Goal: Use online tool/utility: Utilize a website feature to perform a specific function

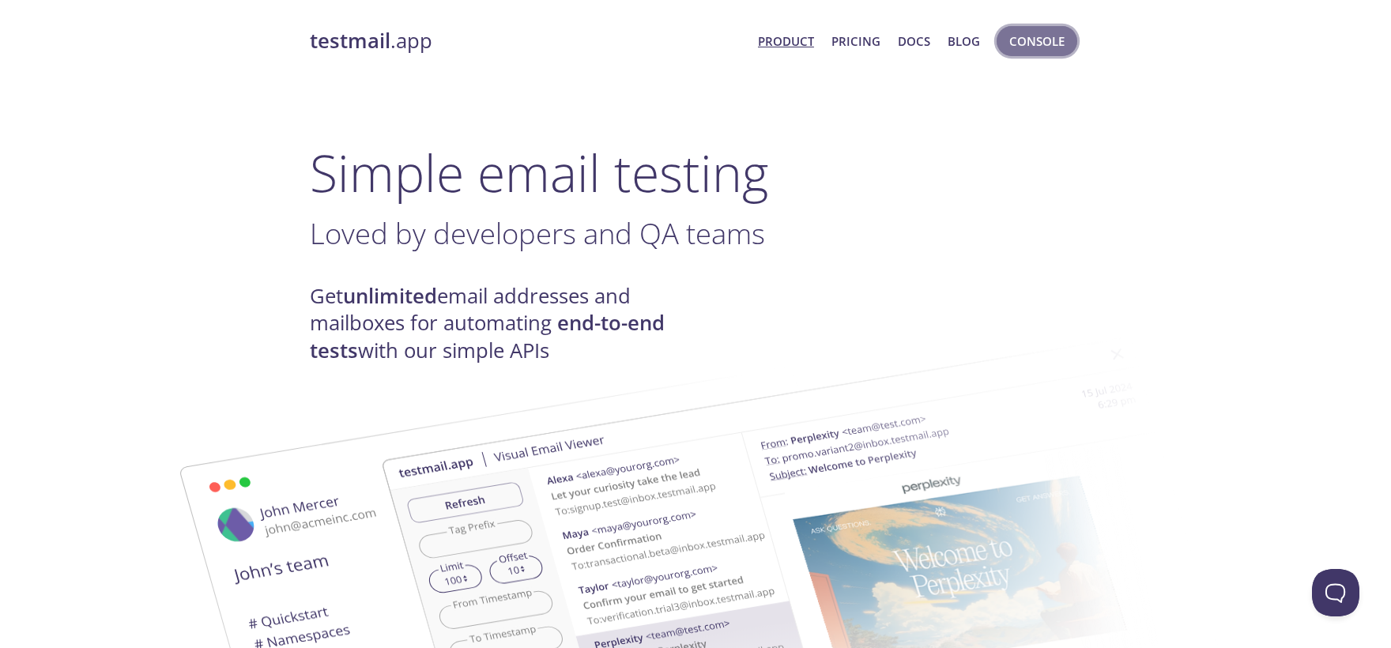
click at [1029, 38] on span "Console" at bounding box center [1036, 41] width 55 height 21
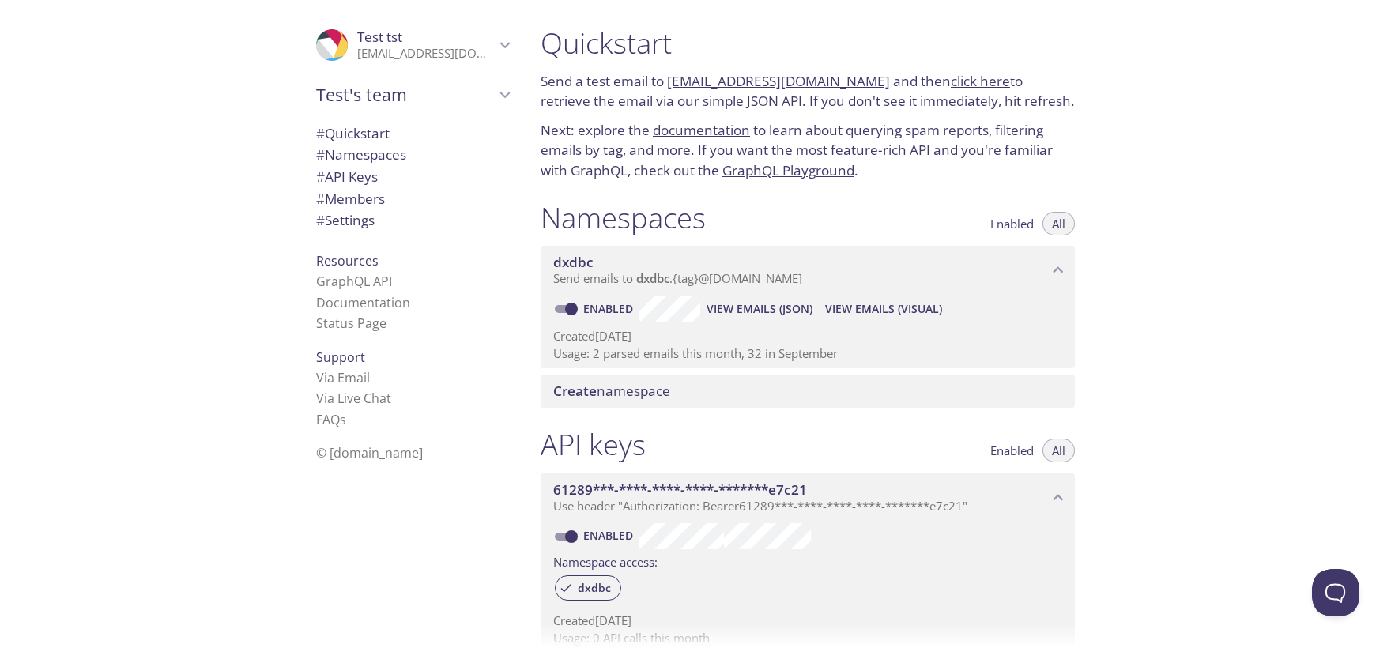
drag, startPoint x: 667, startPoint y: 84, endPoint x: 863, endPoint y: 81, distance: 196.0
click at [863, 81] on p "Send a test email to [EMAIL_ADDRESS][DOMAIN_NAME] and then click here to retrie…" at bounding box center [808, 91] width 534 height 40
copy p "[EMAIL_ADDRESS][DOMAIN_NAME]"
drag, startPoint x: 667, startPoint y: 83, endPoint x: 865, endPoint y: 77, distance: 198.5
click at [865, 77] on p "Send a test email to [EMAIL_ADDRESS][DOMAIN_NAME] and then click here to retrie…" at bounding box center [808, 91] width 534 height 40
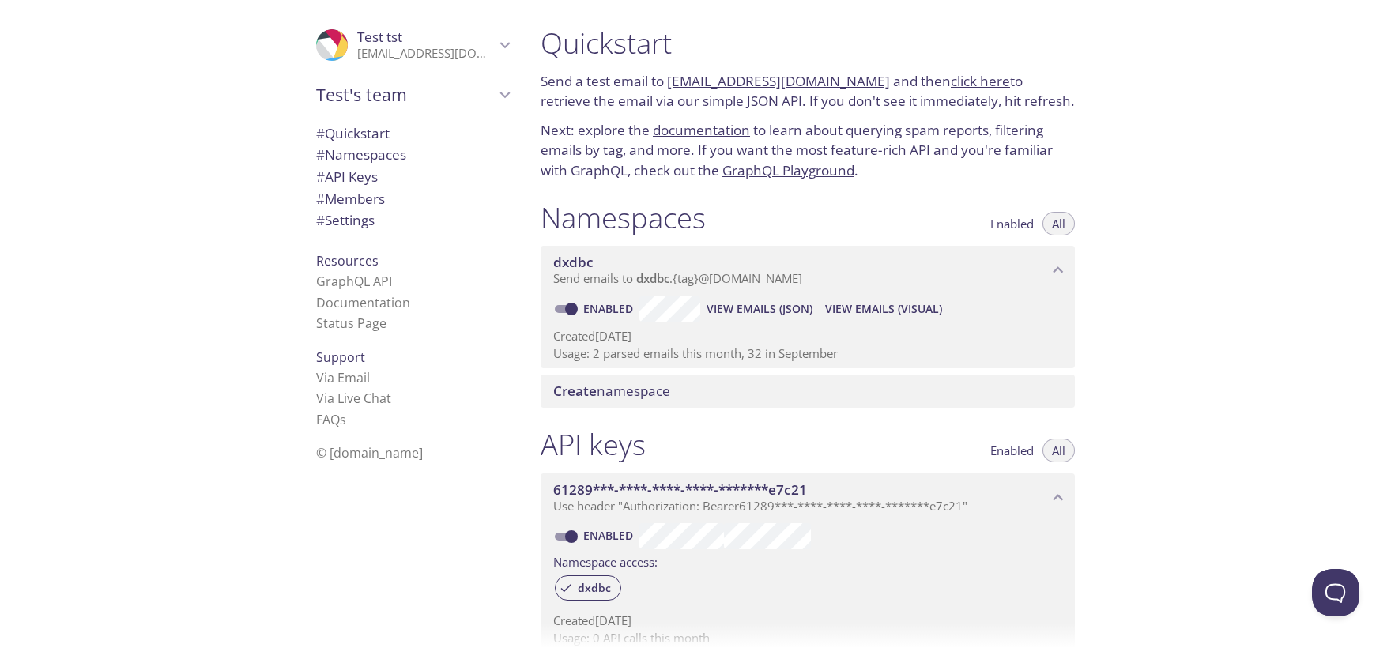
click at [0, 148] on div ".cls-1 { fill: #6d5ca8; } .cls-2 { fill: #3fc191; } .cls-3 { fill: #3b4752; } .…" at bounding box center [264, 324] width 528 height 648
